Goal: Information Seeking & Learning: Learn about a topic

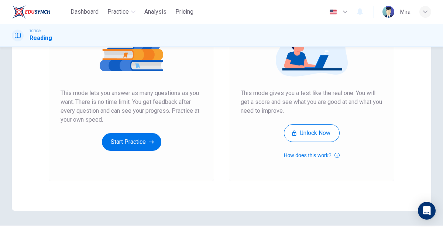
scroll to position [106, 0]
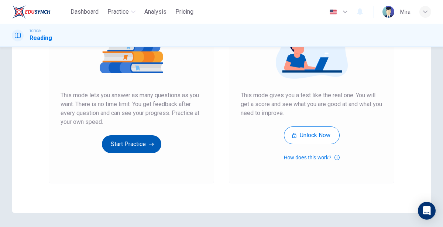
click at [129, 146] on button "Start Practice" at bounding box center [131, 144] width 59 height 18
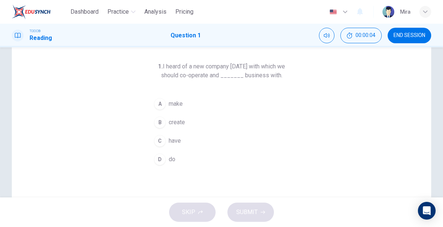
scroll to position [30, 0]
click at [171, 102] on span "make" at bounding box center [176, 103] width 14 height 9
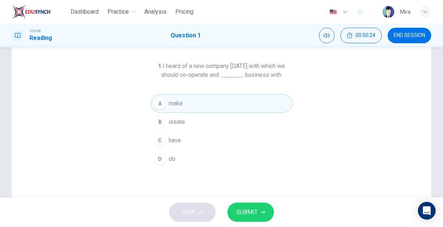
click at [253, 212] on span "SUBMIT" at bounding box center [246, 212] width 21 height 10
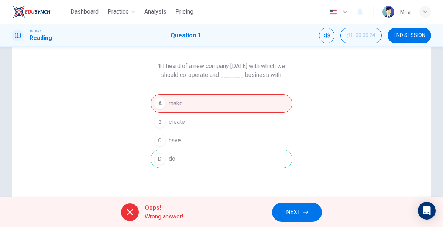
click at [294, 209] on span "NEXT" at bounding box center [293, 212] width 14 height 10
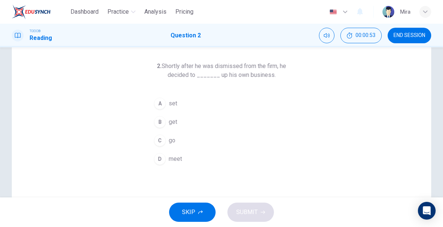
click at [162, 103] on div "A" at bounding box center [160, 104] width 12 height 12
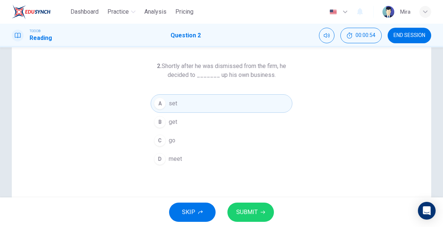
click at [237, 210] on span "SUBMIT" at bounding box center [246, 212] width 21 height 10
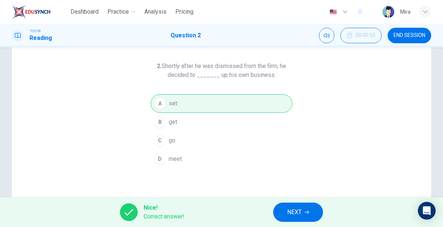
click at [285, 212] on button "NEXT" at bounding box center [298, 211] width 50 height 19
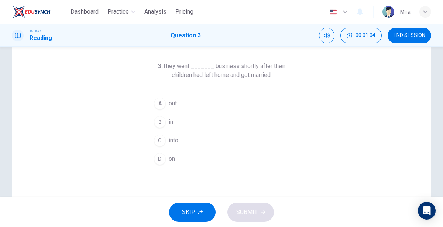
click at [162, 103] on div "A" at bounding box center [160, 104] width 12 height 12
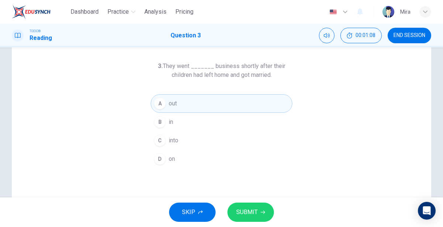
click at [242, 215] on span "SUBMIT" at bounding box center [246, 212] width 21 height 10
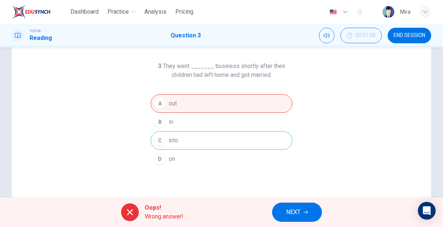
click at [308, 211] on icon "button" at bounding box center [306, 212] width 4 height 3
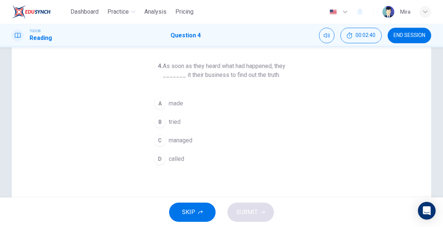
click at [174, 100] on span "made" at bounding box center [176, 103] width 14 height 9
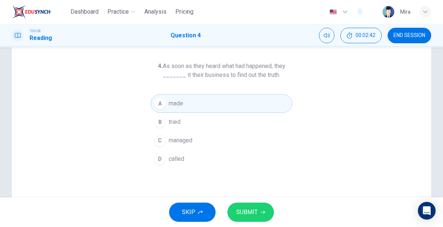
click at [246, 211] on span "SUBMIT" at bounding box center [246, 212] width 21 height 10
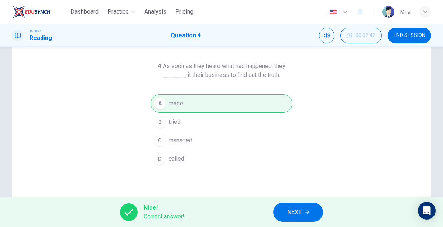
click at [296, 217] on span "NEXT" at bounding box center [294, 212] width 14 height 10
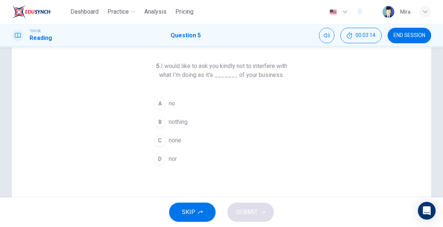
drag, startPoint x: 254, startPoint y: 65, endPoint x: 275, endPoint y: 66, distance: 20.8
click at [275, 66] on h6 "5. I would like to ask you kindly not to interfere with what I'm doing as it's …" at bounding box center [222, 71] width 142 height 18
click at [174, 122] on span "nothing" at bounding box center [178, 121] width 19 height 9
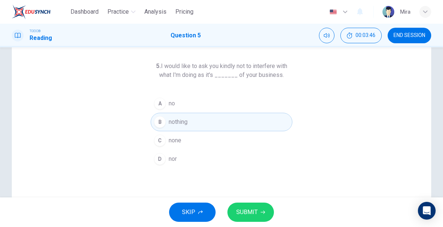
click at [244, 211] on span "SUBMIT" at bounding box center [246, 212] width 21 height 10
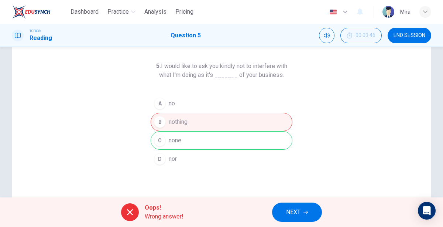
click at [126, 209] on icon at bounding box center [130, 212] width 9 height 9
click at [287, 207] on span "NEXT" at bounding box center [293, 212] width 14 height 10
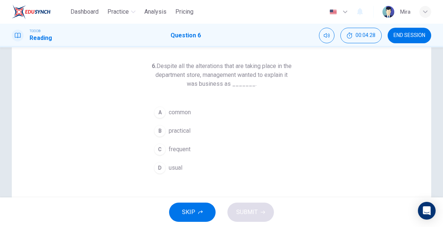
click at [171, 163] on span "usual" at bounding box center [176, 167] width 14 height 9
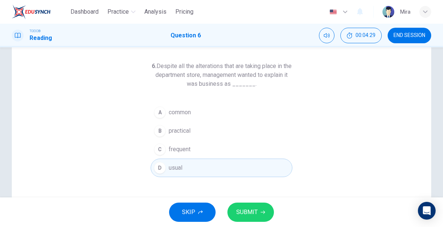
click at [246, 206] on button "SUBMIT" at bounding box center [251, 211] width 47 height 19
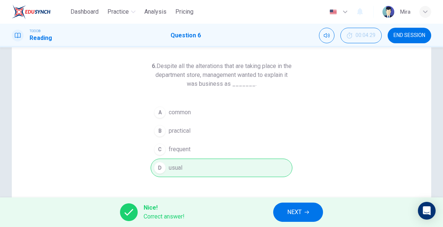
click at [295, 217] on button "NEXT" at bounding box center [298, 211] width 50 height 19
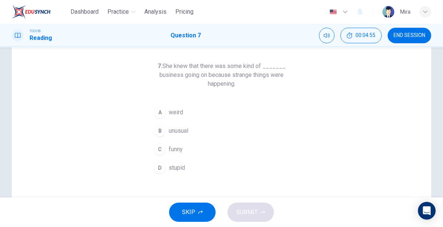
click at [178, 112] on span "weird" at bounding box center [176, 112] width 14 height 9
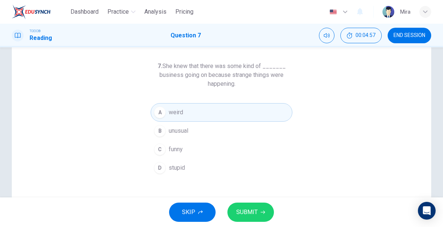
click at [167, 131] on button "B unusual" at bounding box center [222, 131] width 142 height 18
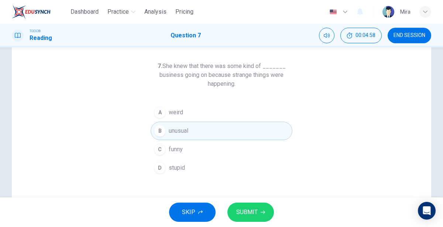
click at [253, 218] on button "SUBMIT" at bounding box center [251, 211] width 47 height 19
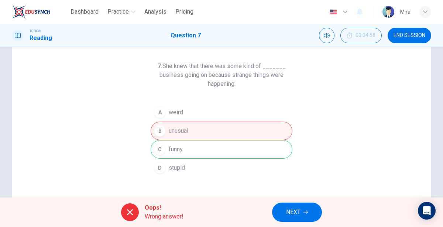
click at [282, 208] on button "NEXT" at bounding box center [297, 211] width 50 height 19
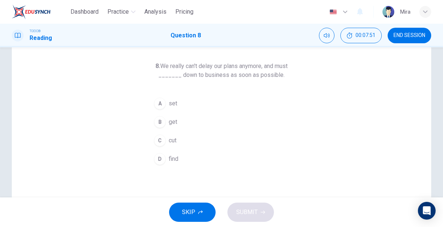
click at [191, 102] on button "A set" at bounding box center [222, 103] width 142 height 18
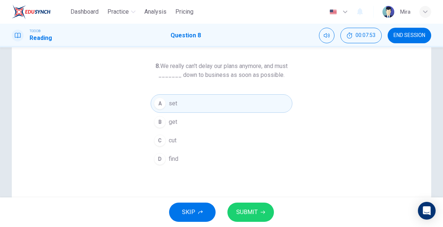
click at [252, 210] on span "SUBMIT" at bounding box center [246, 212] width 21 height 10
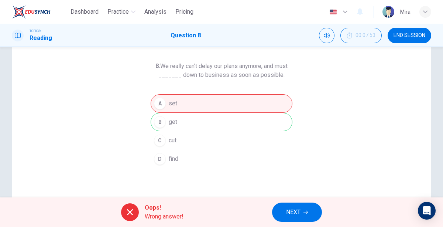
click at [287, 213] on span "NEXT" at bounding box center [293, 212] width 14 height 10
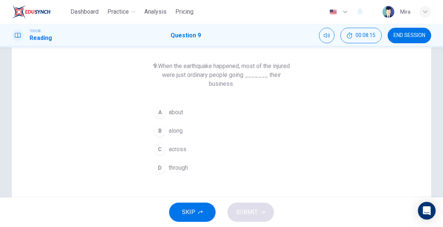
click at [188, 166] on span "through" at bounding box center [178, 167] width 19 height 9
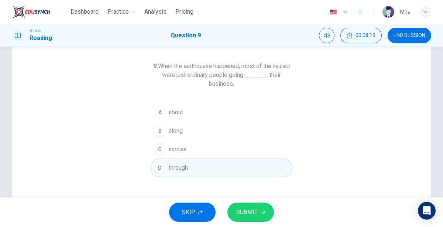
click at [238, 209] on span "SUBMIT" at bounding box center [246, 212] width 21 height 10
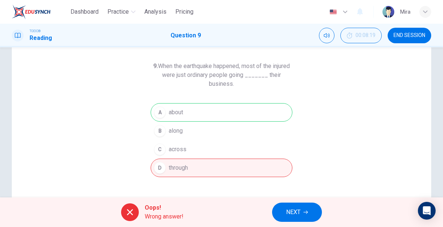
click at [281, 211] on button "NEXT" at bounding box center [297, 211] width 50 height 19
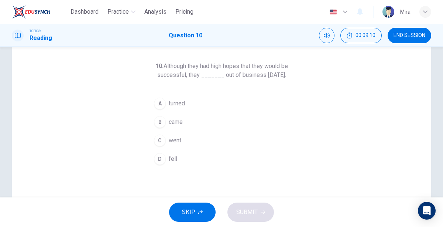
click at [173, 145] on span "went" at bounding box center [175, 140] width 13 height 9
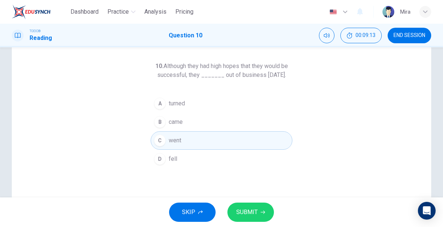
click at [241, 208] on span "SUBMIT" at bounding box center [246, 212] width 21 height 10
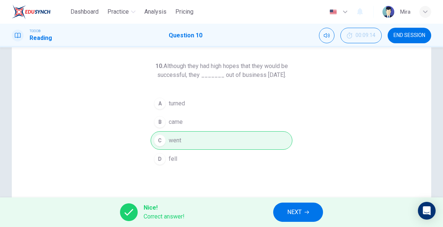
click at [287, 208] on span "NEXT" at bounding box center [294, 212] width 14 height 10
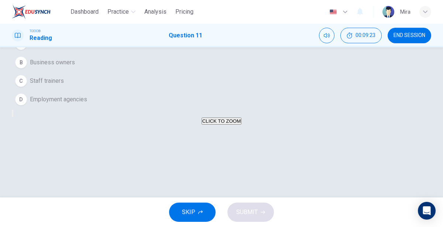
scroll to position [35, 0]
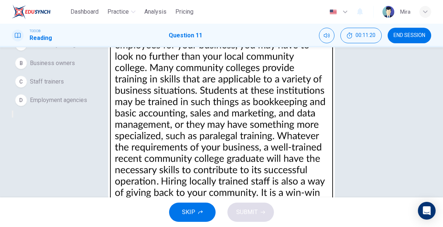
click at [71, 68] on span "Business owners" at bounding box center [52, 63] width 45 height 9
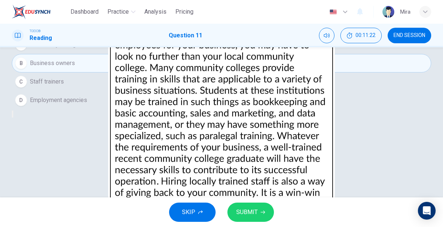
click at [253, 219] on button "SUBMIT" at bounding box center [251, 211] width 47 height 19
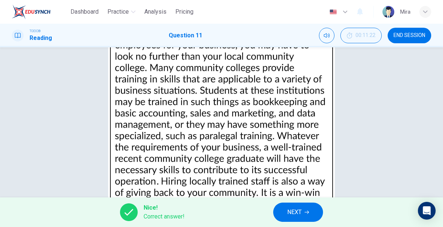
scroll to position [0, 0]
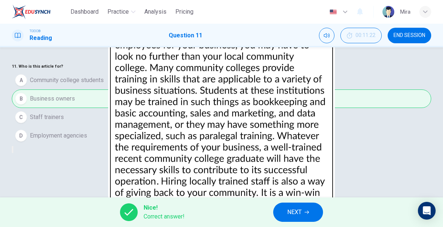
click at [297, 206] on button "NEXT" at bounding box center [298, 211] width 50 height 19
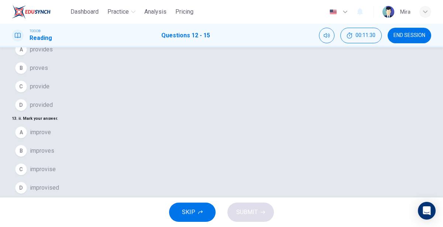
scroll to position [31, 0]
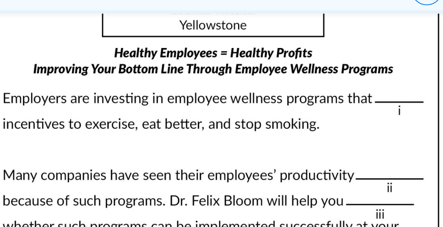
scroll to position [10, 0]
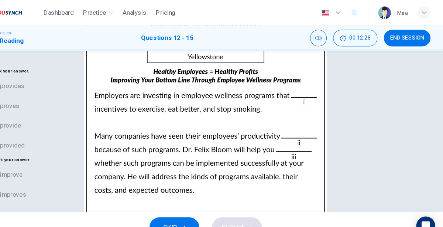
scroll to position [0, 0]
click at [65, 89] on button "A provides" at bounding box center [222, 80] width 420 height 18
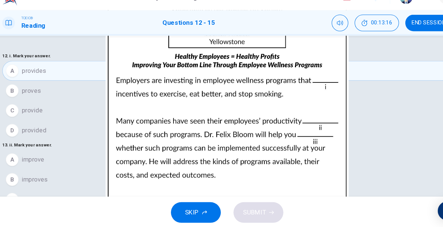
click at [59, 214] on span "improvised" at bounding box center [44, 218] width 29 height 9
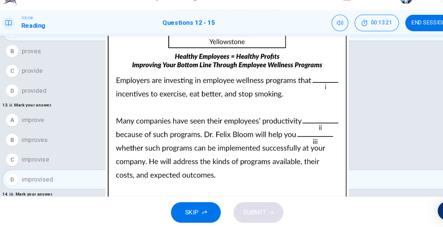
scroll to position [37, 0]
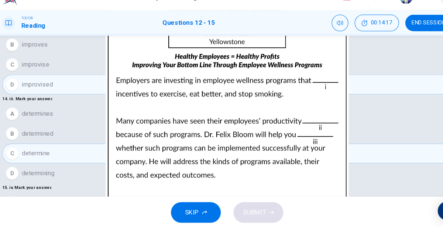
scroll to position [126, 0]
click at [46, 216] on span "plenty" at bounding box center [38, 220] width 16 height 9
click at [236, 208] on span "SUBMIT" at bounding box center [246, 212] width 21 height 10
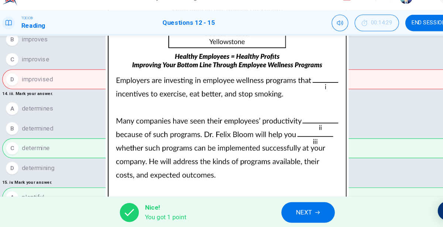
scroll to position [136, 0]
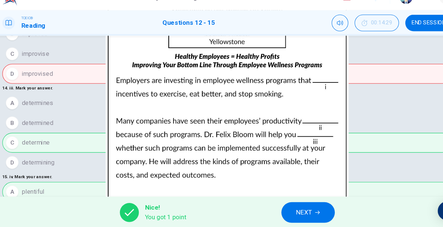
click at [296, 209] on span "NEXT" at bounding box center [293, 212] width 14 height 10
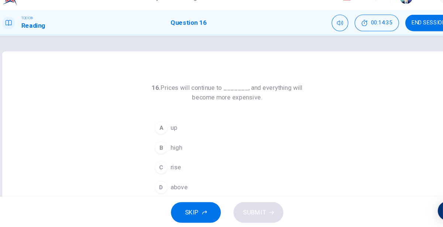
click at [169, 166] on span "rise" at bounding box center [174, 170] width 10 height 9
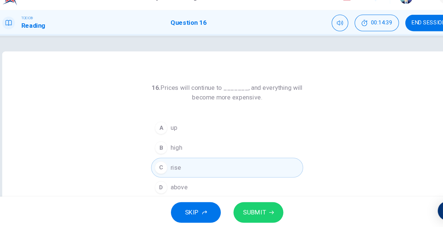
click at [245, 208] on span "SUBMIT" at bounding box center [246, 212] width 21 height 10
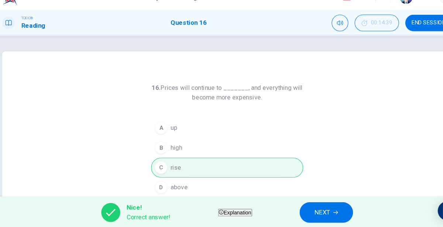
click at [244, 211] on span "Explanation" at bounding box center [231, 212] width 26 height 6
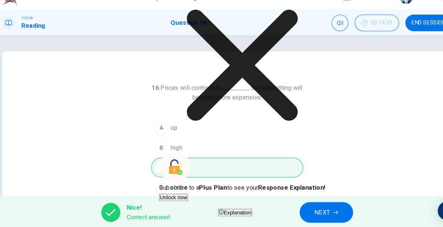
click at [289, 124] on icon at bounding box center [235, 74] width 155 height 155
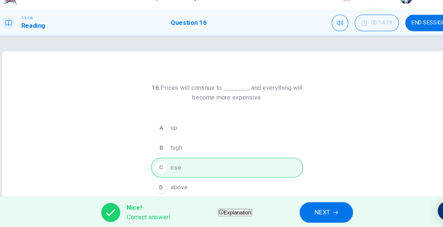
click at [312, 213] on button "NEXT" at bounding box center [314, 211] width 50 height 19
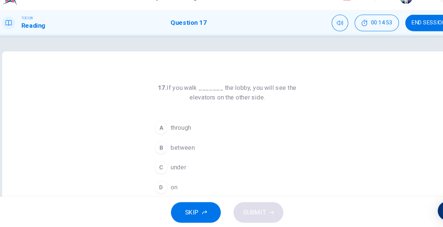
click at [184, 135] on span "through" at bounding box center [178, 133] width 19 height 9
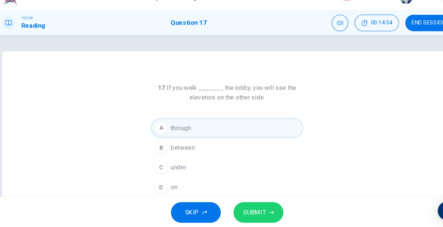
click at [240, 215] on span "SUBMIT" at bounding box center [246, 212] width 21 height 10
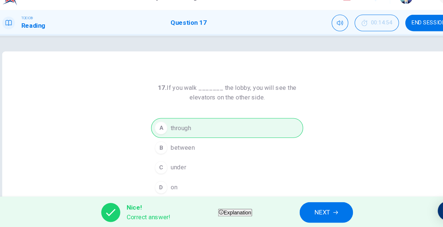
click at [314, 212] on button "NEXT" at bounding box center [314, 211] width 50 height 19
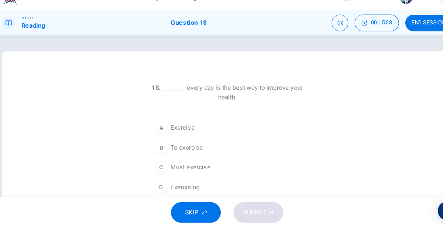
click at [201, 152] on button "B To exercise" at bounding box center [222, 152] width 142 height 18
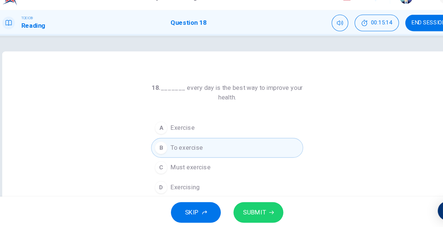
click at [236, 213] on span "SUBMIT" at bounding box center [246, 212] width 21 height 10
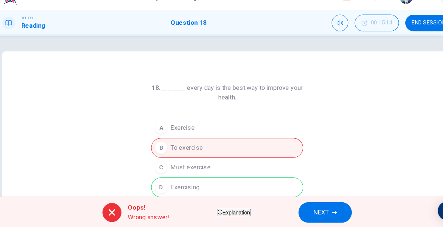
click at [317, 206] on button "NEXT" at bounding box center [313, 211] width 50 height 19
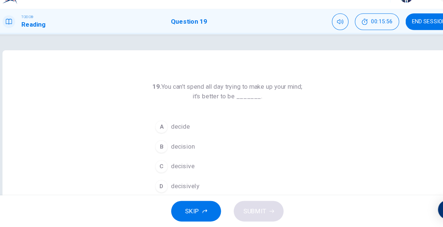
click at [177, 167] on span "decisive" at bounding box center [180, 170] width 22 height 9
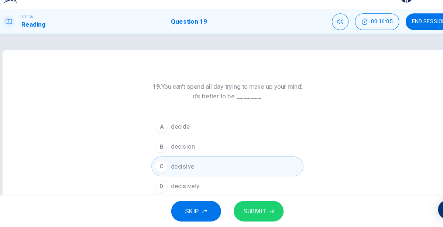
click at [193, 189] on span "decisively" at bounding box center [182, 188] width 27 height 9
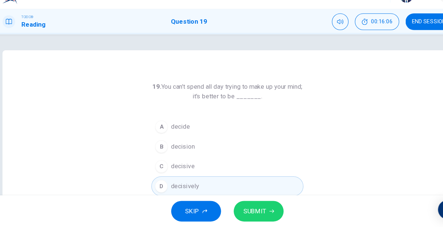
click at [242, 212] on span "SUBMIT" at bounding box center [246, 212] width 21 height 10
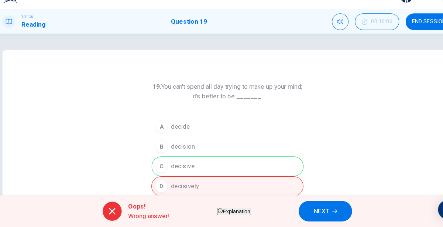
click at [313, 217] on button "NEXT" at bounding box center [313, 211] width 50 height 19
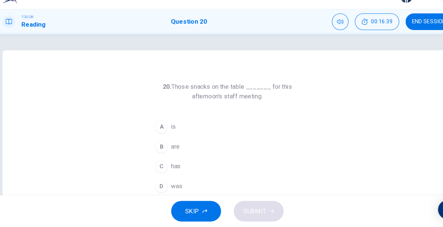
click at [171, 155] on span "are" at bounding box center [173, 151] width 8 height 9
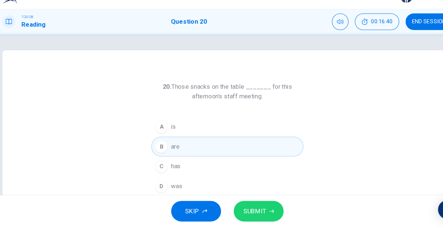
click at [237, 211] on span "SUBMIT" at bounding box center [246, 212] width 21 height 10
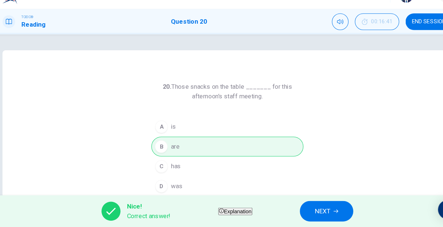
click at [326, 204] on button "NEXT" at bounding box center [314, 211] width 50 height 19
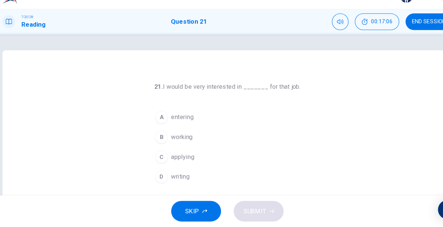
click at [172, 146] on span "working" at bounding box center [179, 143] width 20 height 9
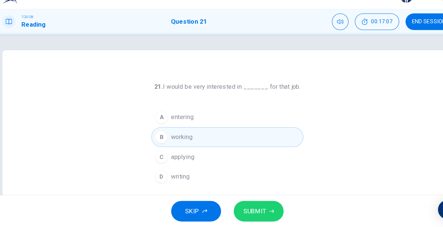
click at [236, 214] on span "SUBMIT" at bounding box center [246, 212] width 21 height 10
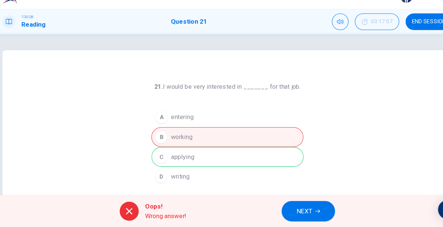
click at [283, 214] on button "NEXT" at bounding box center [297, 211] width 50 height 19
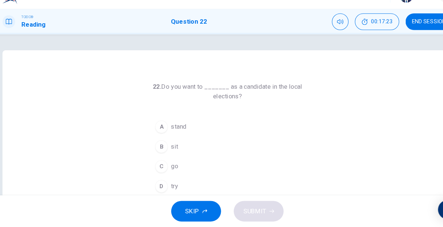
click at [174, 131] on span "stand" at bounding box center [176, 133] width 14 height 9
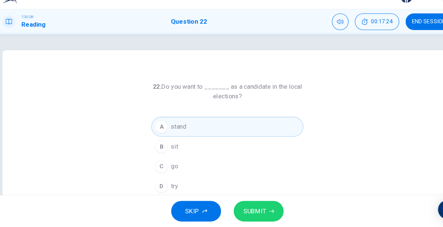
click at [239, 211] on span "SUBMIT" at bounding box center [246, 212] width 21 height 10
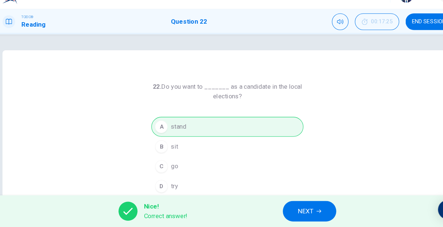
click at [286, 210] on button "NEXT" at bounding box center [298, 211] width 50 height 19
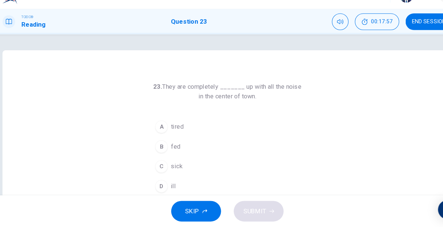
click at [174, 170] on span "sick" at bounding box center [174, 170] width 11 height 9
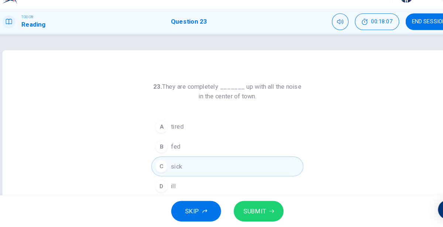
click at [242, 207] on span "SUBMIT" at bounding box center [246, 212] width 21 height 10
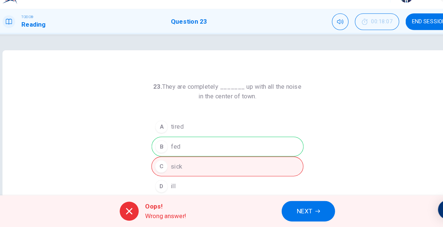
click at [280, 210] on button "NEXT" at bounding box center [297, 211] width 50 height 19
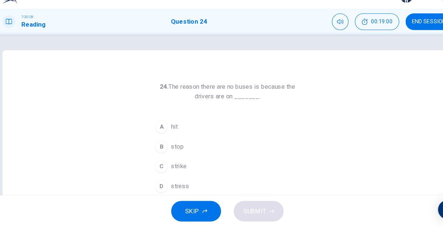
click at [175, 133] on span "hit" at bounding box center [172, 133] width 6 height 9
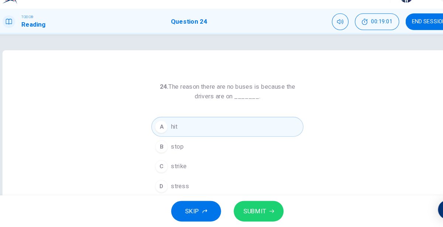
click at [245, 207] on span "SUBMIT" at bounding box center [246, 212] width 21 height 10
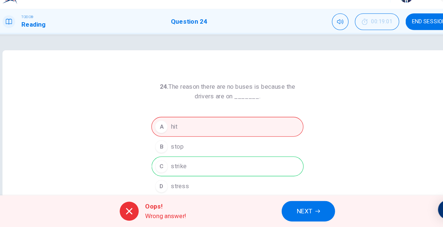
click at [297, 211] on span "NEXT" at bounding box center [293, 212] width 14 height 10
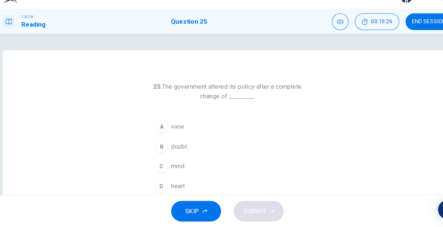
click at [176, 133] on span "view" at bounding box center [175, 133] width 12 height 9
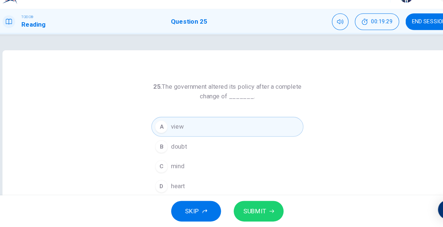
click at [171, 168] on span "mind" at bounding box center [175, 170] width 13 height 9
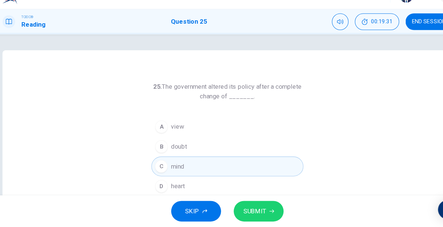
click at [237, 208] on span "SUBMIT" at bounding box center [246, 212] width 21 height 10
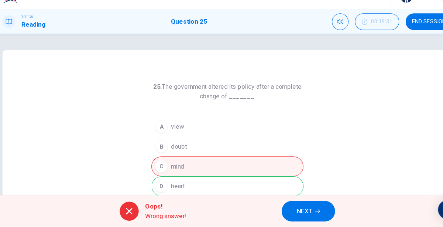
click at [290, 213] on span "NEXT" at bounding box center [293, 212] width 14 height 10
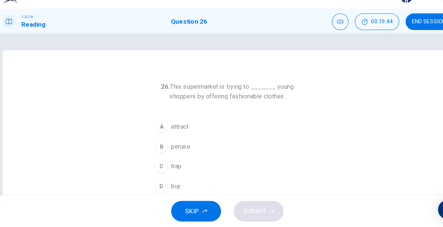
click at [177, 135] on span "attract" at bounding box center [177, 133] width 16 height 9
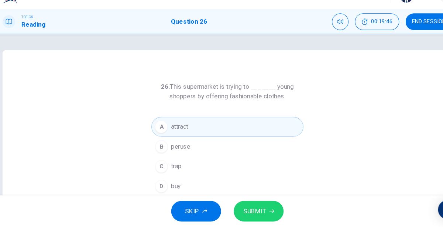
click at [256, 215] on span "SUBMIT" at bounding box center [246, 212] width 21 height 10
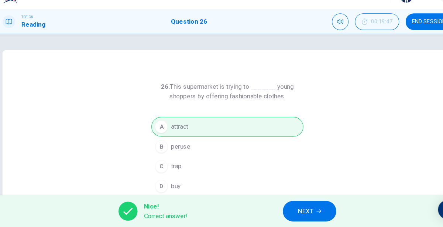
click at [302, 211] on span "NEXT" at bounding box center [294, 212] width 14 height 10
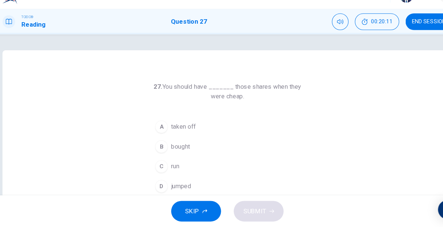
click at [194, 154] on button "B bought" at bounding box center [222, 152] width 142 height 18
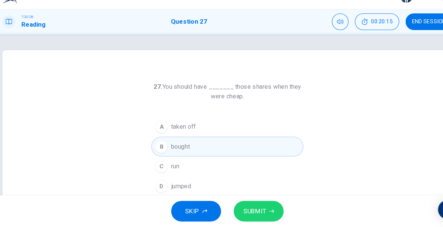
click at [237, 210] on span "SUBMIT" at bounding box center [246, 212] width 21 height 10
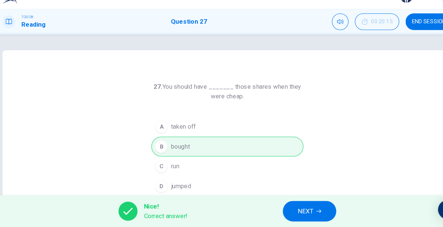
click at [279, 212] on button "NEXT" at bounding box center [298, 211] width 50 height 19
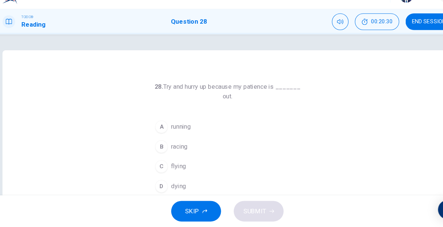
click at [182, 136] on span "running" at bounding box center [178, 133] width 18 height 9
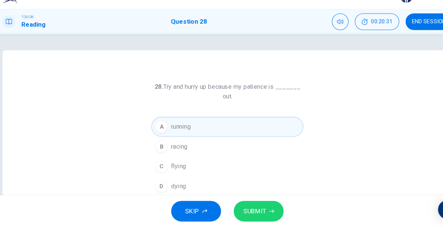
click at [245, 211] on span "SUBMIT" at bounding box center [246, 212] width 21 height 10
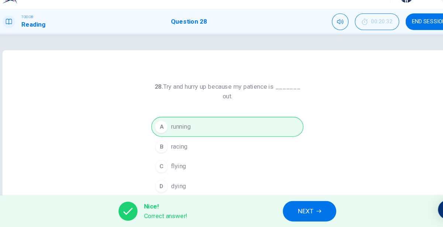
click at [281, 212] on button "NEXT" at bounding box center [298, 211] width 50 height 19
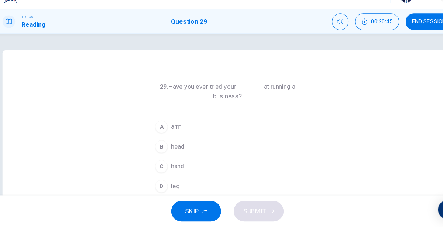
click at [175, 171] on span "hand" at bounding box center [175, 170] width 12 height 9
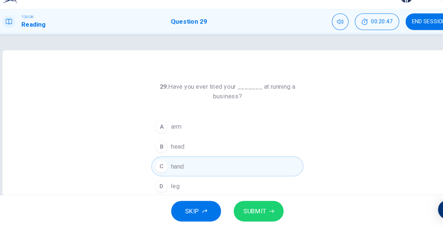
click at [254, 214] on span "SUBMIT" at bounding box center [246, 212] width 21 height 10
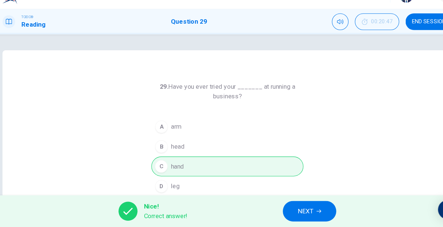
click at [297, 207] on span "NEXT" at bounding box center [294, 212] width 14 height 10
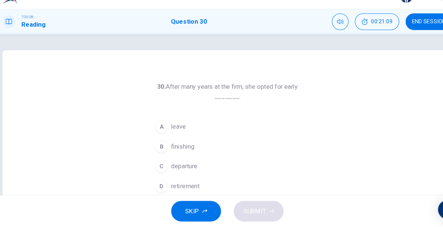
click at [178, 189] on span "retirement" at bounding box center [182, 188] width 27 height 9
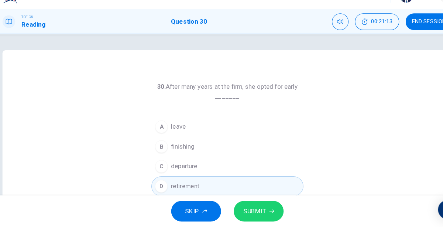
click at [239, 210] on span "SUBMIT" at bounding box center [246, 212] width 21 height 10
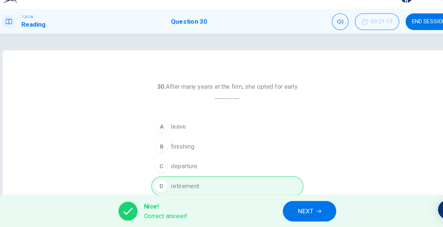
click at [292, 213] on span "NEXT" at bounding box center [294, 212] width 14 height 10
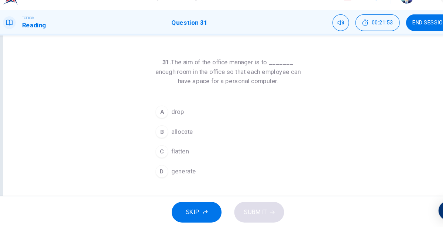
scroll to position [21, 0]
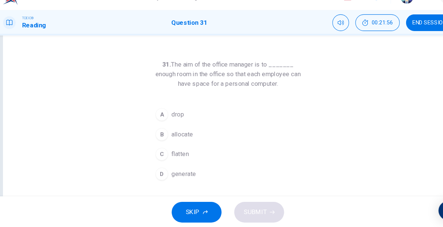
click at [191, 175] on span "generate" at bounding box center [180, 176] width 23 height 9
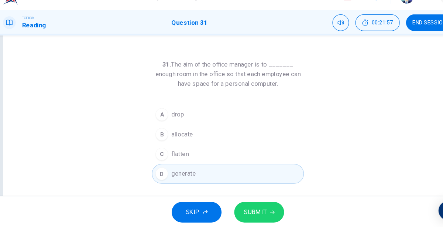
click at [242, 213] on span "SUBMIT" at bounding box center [246, 212] width 21 height 10
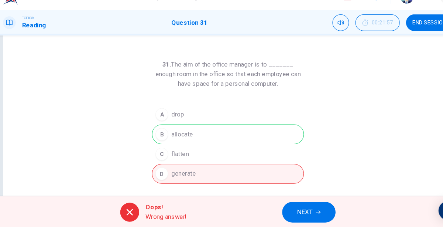
click at [281, 211] on button "NEXT" at bounding box center [297, 211] width 50 height 19
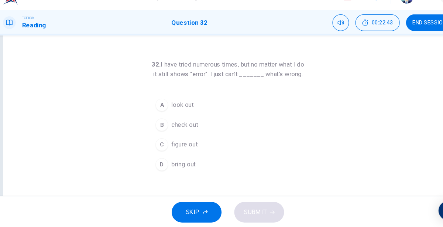
click at [179, 153] on span "figure out" at bounding box center [181, 148] width 24 height 9
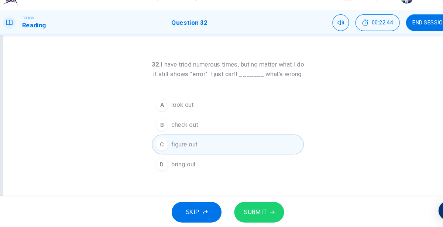
click at [243, 214] on span "SUBMIT" at bounding box center [246, 212] width 21 height 10
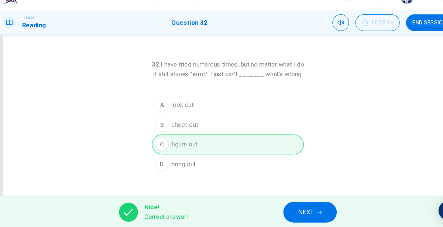
click at [293, 212] on span "NEXT" at bounding box center [294, 212] width 14 height 10
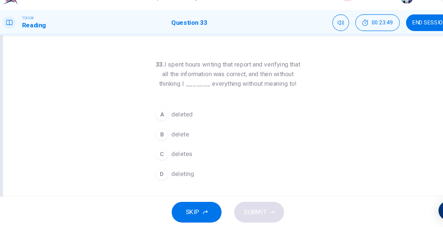
click at [175, 120] on span "deleted" at bounding box center [179, 120] width 20 height 9
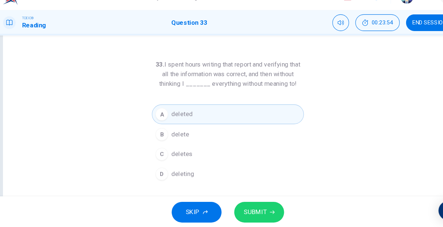
click at [249, 209] on span "SUBMIT" at bounding box center [246, 212] width 21 height 10
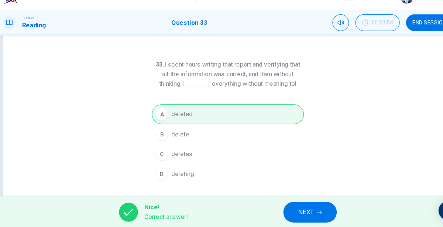
click at [294, 216] on span "NEXT" at bounding box center [294, 212] width 14 height 10
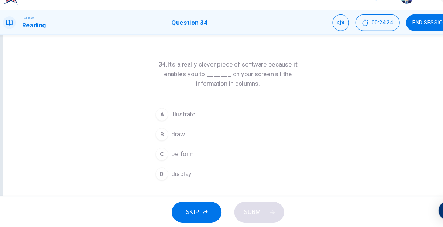
click at [183, 141] on button "B draw" at bounding box center [222, 139] width 142 height 18
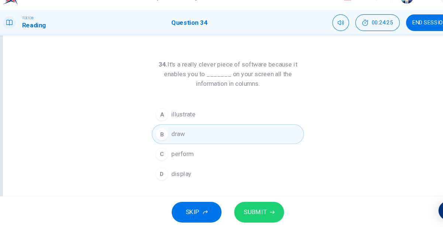
click at [233, 209] on button "SUBMIT" at bounding box center [251, 211] width 47 height 19
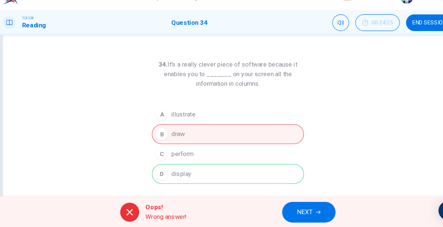
click at [290, 211] on span "NEXT" at bounding box center [293, 212] width 14 height 10
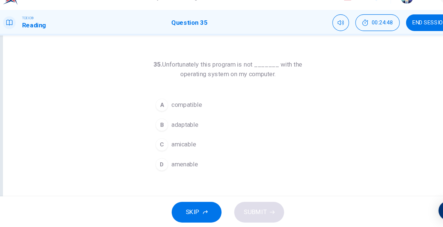
click at [179, 131] on span "adaptable" at bounding box center [181, 130] width 25 height 9
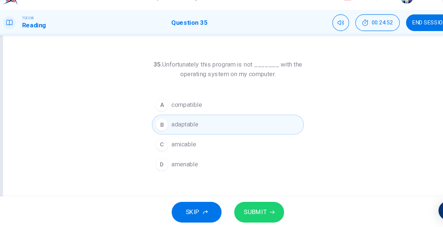
click at [249, 209] on span "SUBMIT" at bounding box center [246, 212] width 21 height 10
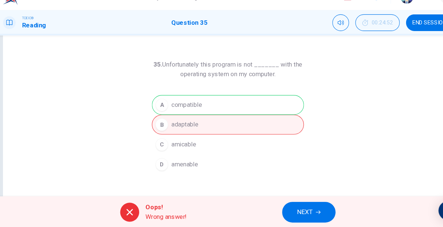
click at [249, 209] on div "Oops! Wrong answer! NEXT" at bounding box center [221, 212] width 443 height 30
click at [298, 206] on button "NEXT" at bounding box center [297, 211] width 50 height 19
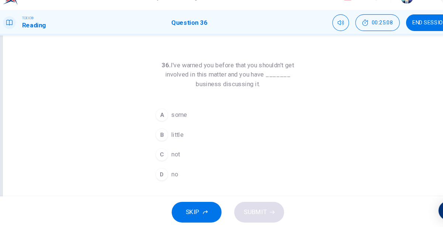
scroll to position [25, 0]
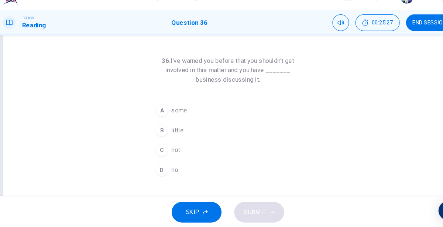
click at [180, 173] on button "D no" at bounding box center [222, 172] width 142 height 18
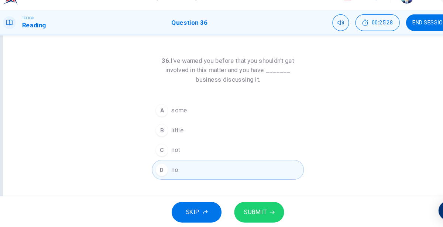
click at [236, 209] on span "SUBMIT" at bounding box center [246, 212] width 21 height 10
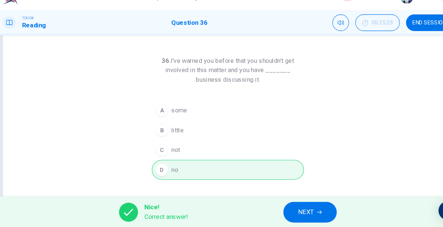
click at [310, 215] on button "NEXT" at bounding box center [298, 211] width 50 height 19
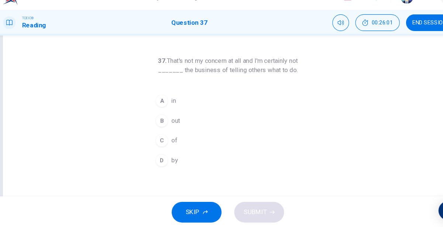
click at [194, 112] on button "A in" at bounding box center [222, 108] width 142 height 18
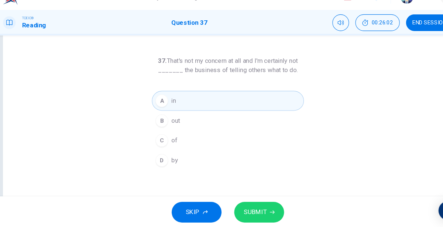
click at [257, 215] on button "SUBMIT" at bounding box center [251, 211] width 47 height 19
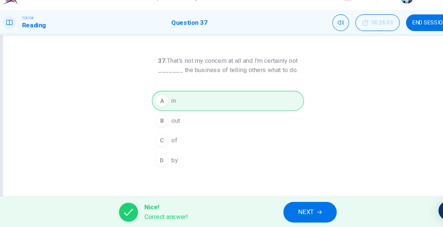
click at [293, 210] on span "NEXT" at bounding box center [294, 212] width 14 height 10
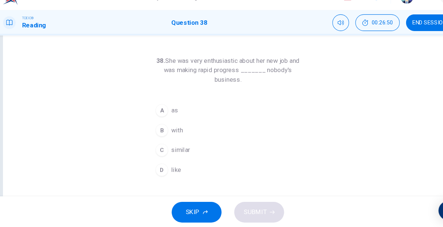
click at [174, 134] on span "with" at bounding box center [174, 135] width 11 height 9
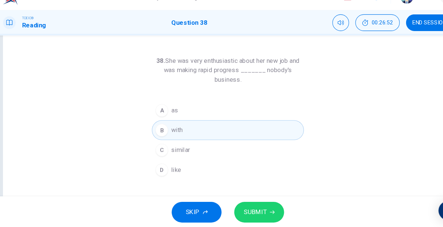
click at [237, 206] on button "SUBMIT" at bounding box center [251, 211] width 47 height 19
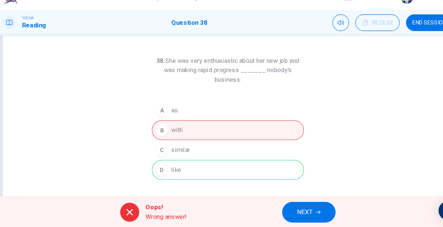
click at [278, 207] on button "NEXT" at bounding box center [297, 211] width 50 height 19
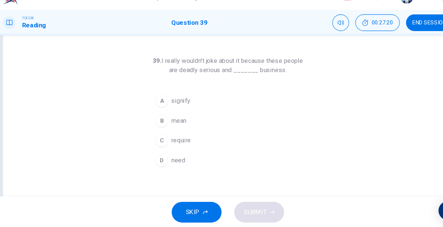
click at [185, 145] on span "require" at bounding box center [178, 145] width 18 height 9
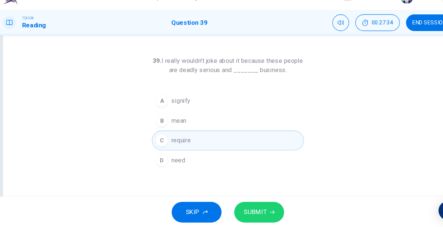
click at [256, 215] on span "SUBMIT" at bounding box center [246, 212] width 21 height 10
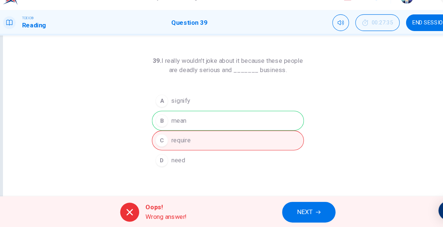
click at [292, 208] on span "NEXT" at bounding box center [293, 212] width 14 height 10
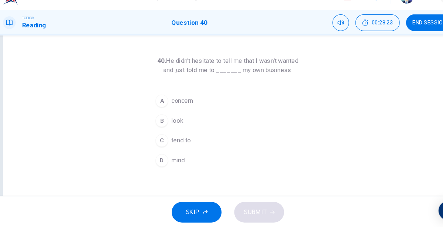
click at [176, 125] on span "look" at bounding box center [174, 126] width 11 height 9
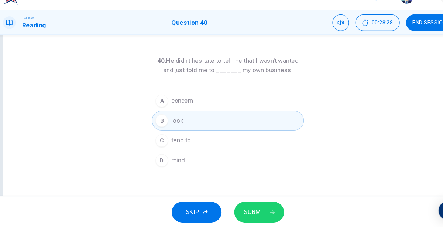
click at [176, 162] on span "mind" at bounding box center [175, 163] width 13 height 9
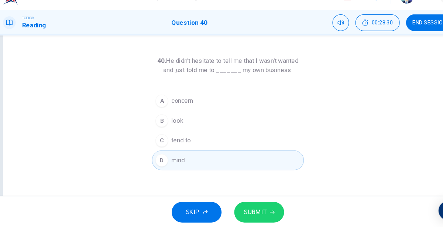
click at [243, 203] on button "SUBMIT" at bounding box center [251, 211] width 47 height 19
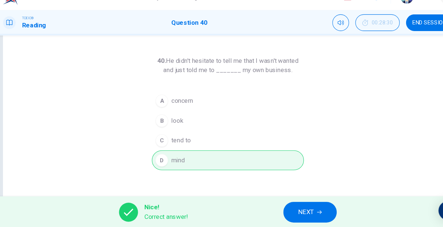
click at [308, 211] on icon "button" at bounding box center [307, 212] width 4 height 4
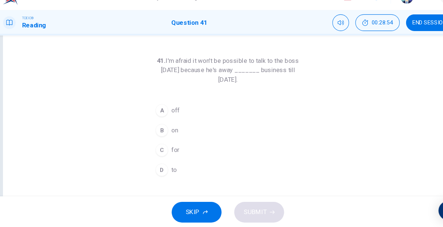
click at [176, 113] on span "off" at bounding box center [173, 117] width 8 height 9
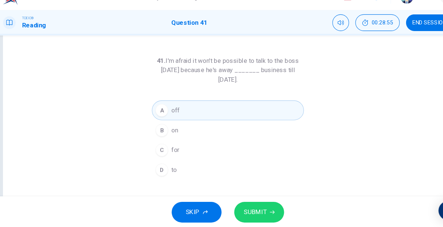
click at [244, 218] on button "SUBMIT" at bounding box center [251, 211] width 47 height 19
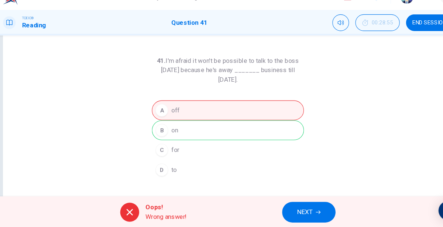
click at [282, 210] on button "NEXT" at bounding box center [297, 211] width 50 height 19
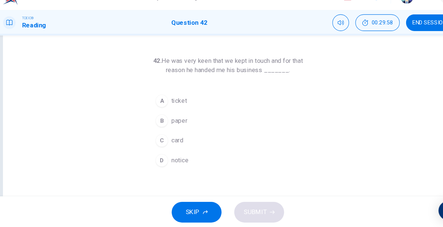
click at [181, 109] on span "ticket" at bounding box center [176, 108] width 14 height 9
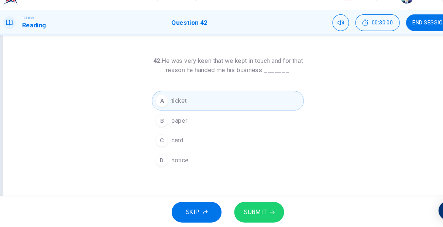
click at [236, 209] on span "SUBMIT" at bounding box center [246, 212] width 21 height 10
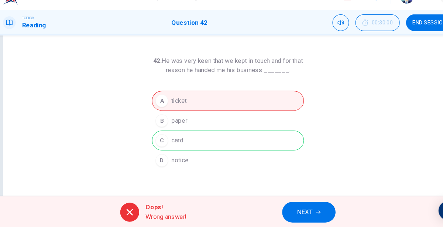
click at [277, 212] on button "NEXT" at bounding box center [297, 211] width 50 height 19
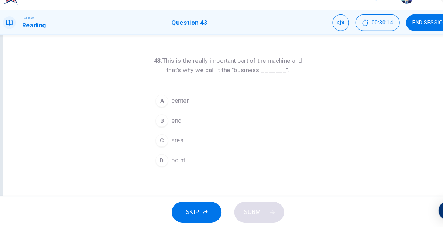
click at [178, 112] on button "A center" at bounding box center [222, 108] width 142 height 18
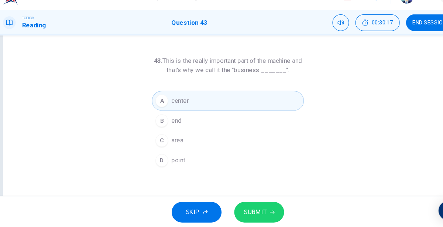
click at [184, 161] on button "D point" at bounding box center [222, 163] width 142 height 18
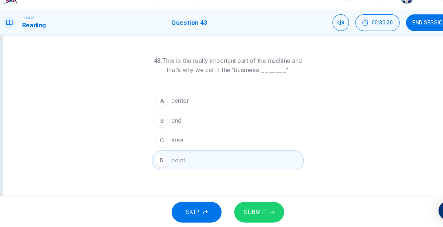
click at [245, 212] on span "SUBMIT" at bounding box center [246, 212] width 21 height 10
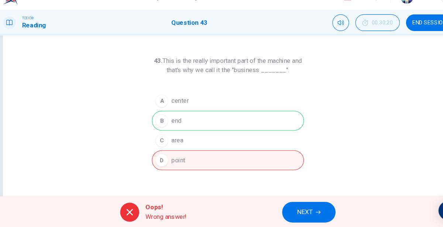
click at [293, 215] on span "NEXT" at bounding box center [293, 212] width 14 height 10
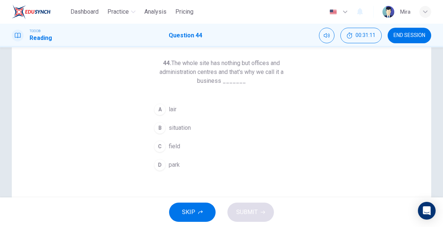
scroll to position [33, 0]
click at [175, 143] on span "field" at bounding box center [174, 146] width 11 height 9
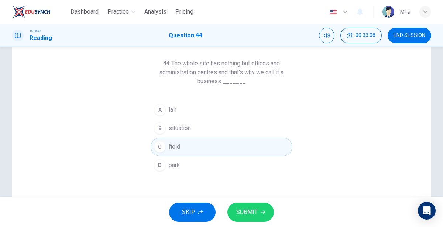
click at [252, 210] on span "SUBMIT" at bounding box center [246, 212] width 21 height 10
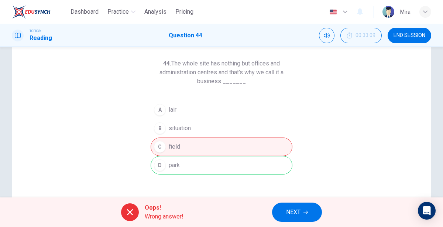
click at [284, 206] on button "NEXT" at bounding box center [297, 211] width 50 height 19
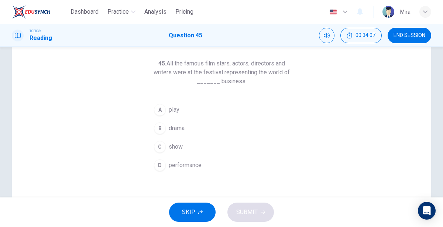
click at [184, 148] on button "C show" at bounding box center [222, 146] width 142 height 18
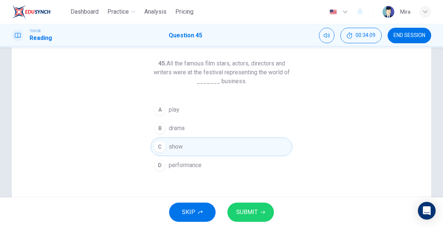
click at [249, 218] on button "SUBMIT" at bounding box center [251, 211] width 47 height 19
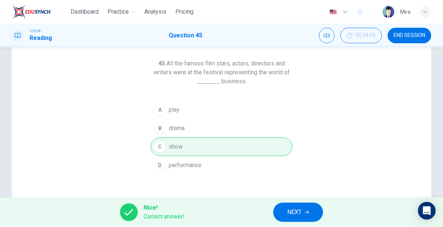
click at [300, 209] on span "NEXT" at bounding box center [294, 212] width 14 height 10
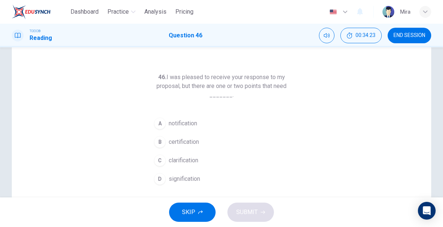
scroll to position [31, 0]
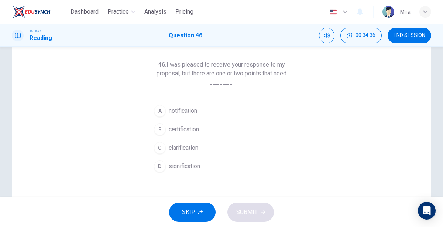
click at [189, 130] on span "certification" at bounding box center [184, 129] width 30 height 9
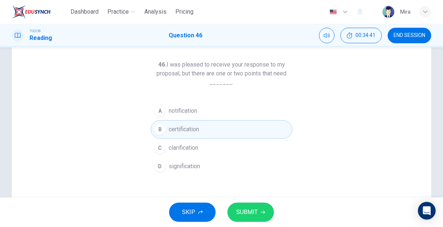
click at [192, 148] on span "clarification" at bounding box center [184, 147] width 30 height 9
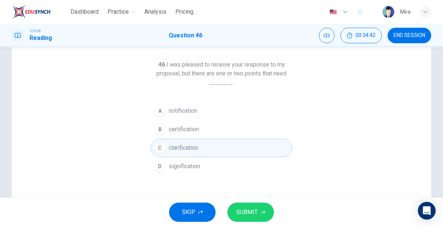
click at [253, 209] on span "SUBMIT" at bounding box center [246, 212] width 21 height 10
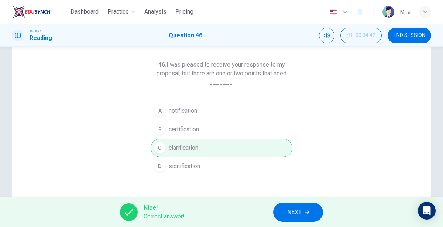
click at [291, 213] on span "NEXT" at bounding box center [294, 212] width 14 height 10
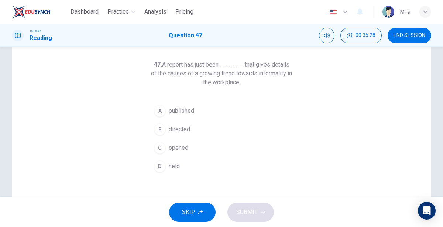
click at [197, 110] on button "A published" at bounding box center [222, 111] width 142 height 18
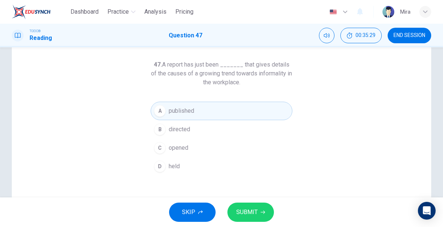
click at [249, 207] on span "SUBMIT" at bounding box center [246, 212] width 21 height 10
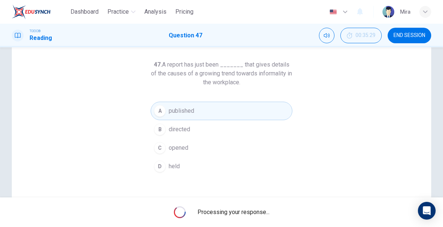
click at [249, 207] on div "Processing your response..." at bounding box center [221, 212] width 443 height 30
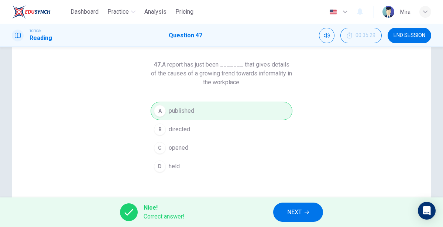
click at [283, 207] on button "NEXT" at bounding box center [298, 211] width 50 height 19
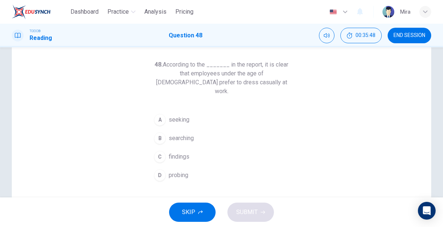
click at [176, 152] on span "findings" at bounding box center [179, 156] width 21 height 9
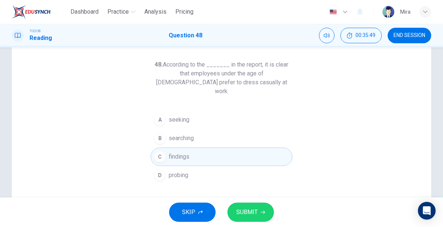
click at [249, 215] on span "SUBMIT" at bounding box center [246, 212] width 21 height 10
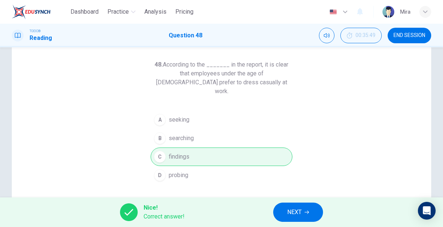
click at [282, 210] on button "NEXT" at bounding box center [298, 211] width 50 height 19
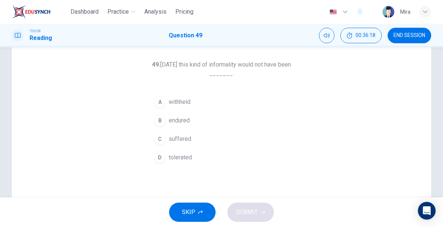
click at [182, 117] on span "endured" at bounding box center [179, 120] width 21 height 9
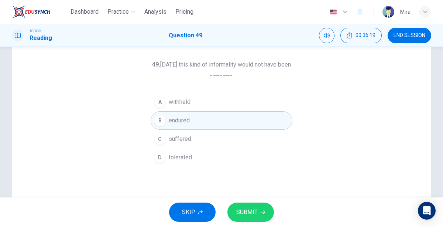
click at [255, 215] on span "SUBMIT" at bounding box center [246, 212] width 21 height 10
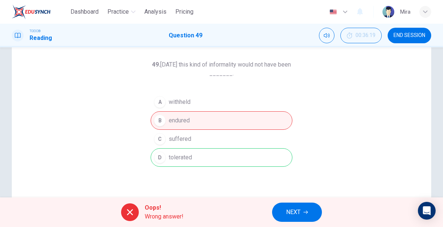
click at [300, 206] on button "NEXT" at bounding box center [297, 211] width 50 height 19
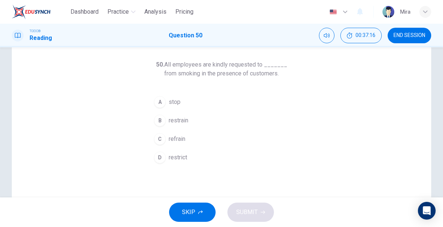
click at [179, 157] on span "restrict" at bounding box center [178, 157] width 18 height 9
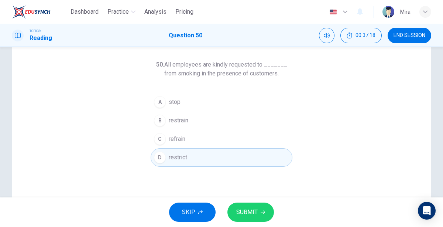
click at [241, 210] on span "SUBMIT" at bounding box center [246, 212] width 21 height 10
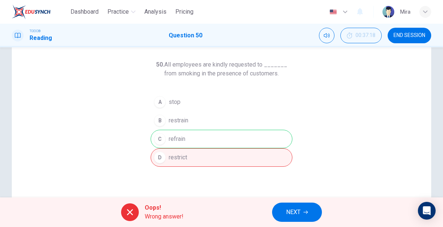
click at [291, 205] on button "NEXT" at bounding box center [297, 211] width 50 height 19
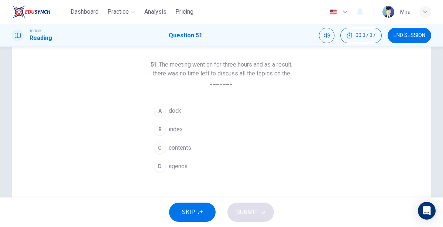
click at [181, 165] on span "agenda" at bounding box center [178, 166] width 19 height 9
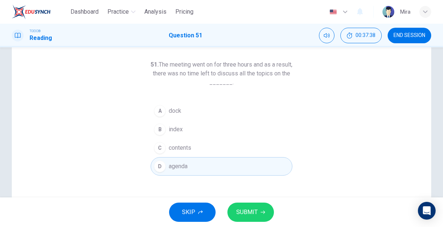
click at [249, 215] on span "SUBMIT" at bounding box center [246, 212] width 21 height 10
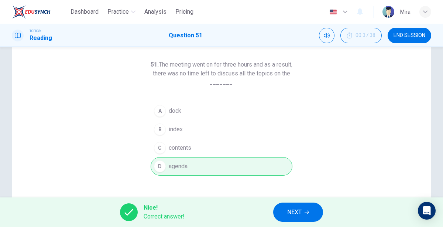
click at [287, 209] on span "NEXT" at bounding box center [294, 212] width 14 height 10
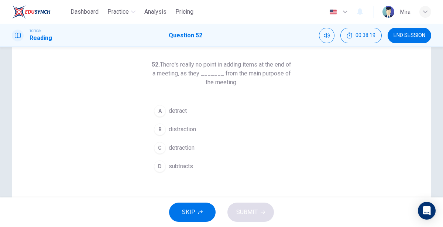
click at [182, 110] on span "detract" at bounding box center [178, 110] width 18 height 9
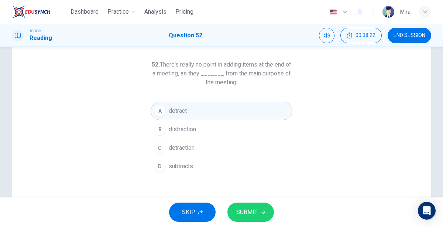
click at [245, 210] on span "SUBMIT" at bounding box center [246, 212] width 21 height 10
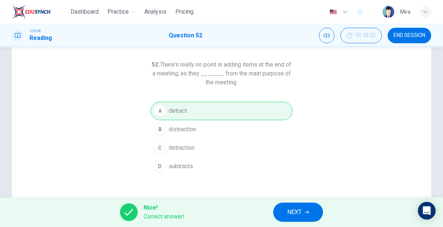
click at [291, 209] on span "NEXT" at bounding box center [294, 212] width 14 height 10
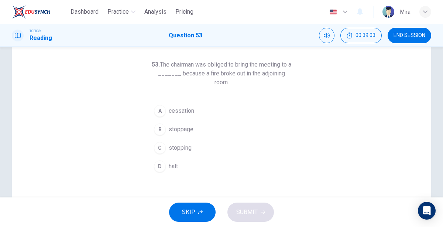
click at [183, 146] on span "stopping" at bounding box center [180, 147] width 23 height 9
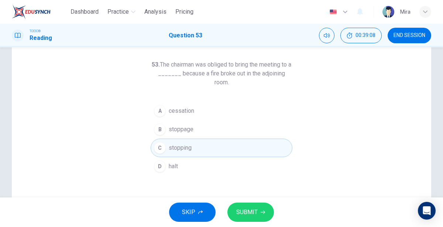
click at [240, 211] on span "SUBMIT" at bounding box center [246, 212] width 21 height 10
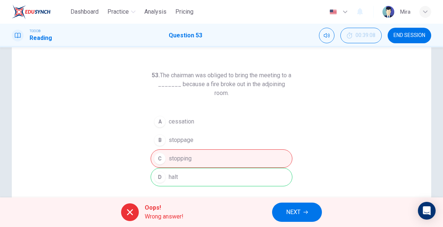
scroll to position [21, 0]
click at [297, 213] on span "NEXT" at bounding box center [293, 212] width 14 height 10
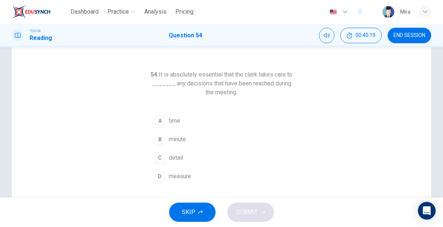
click at [188, 173] on span "measure" at bounding box center [180, 176] width 23 height 9
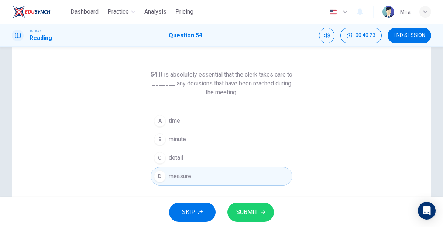
click at [239, 209] on span "SUBMIT" at bounding box center [246, 212] width 21 height 10
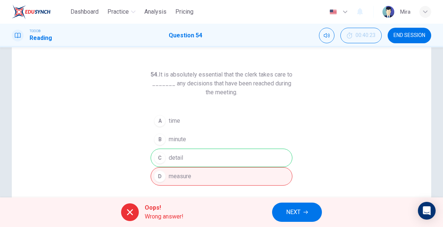
click at [286, 210] on button "NEXT" at bounding box center [297, 211] width 50 height 19
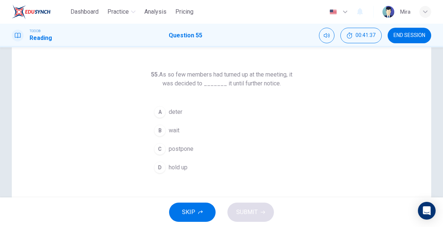
click at [403, 38] on button "END SESSION" at bounding box center [410, 36] width 44 height 16
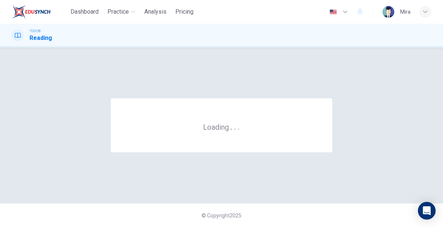
scroll to position [0, 0]
